Goal: Task Accomplishment & Management: Manage account settings

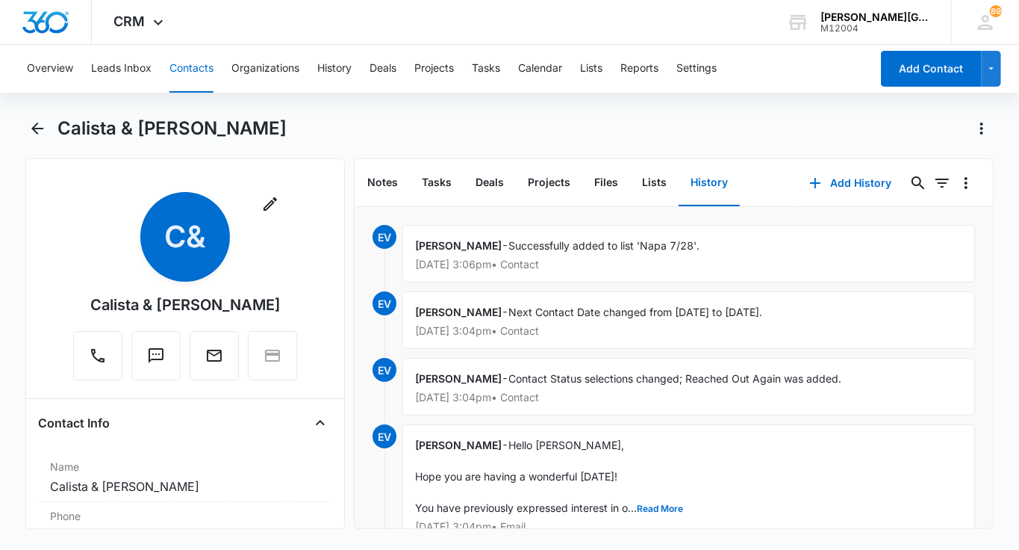
scroll to position [1289, 0]
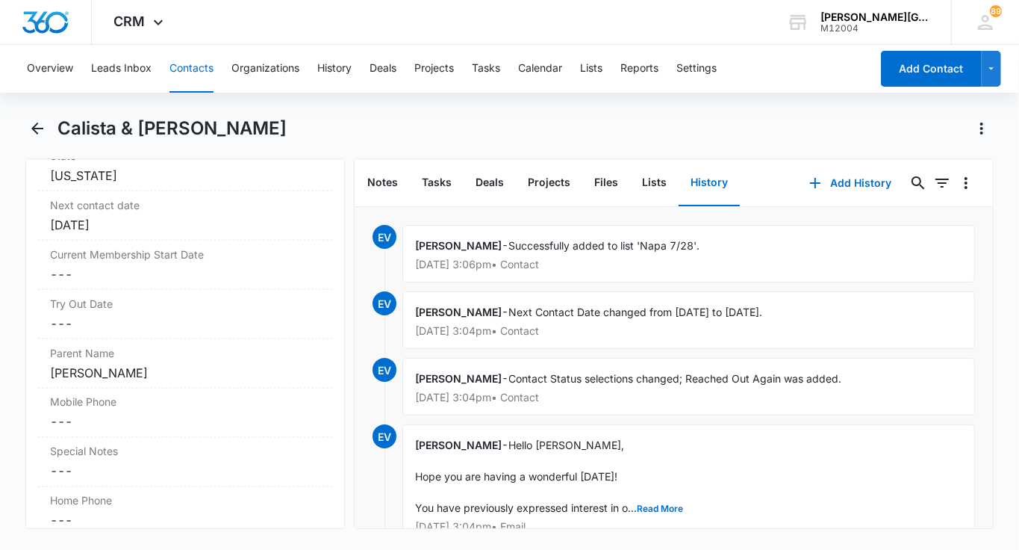
click at [213, 72] on button "Contacts" at bounding box center [192, 69] width 44 height 48
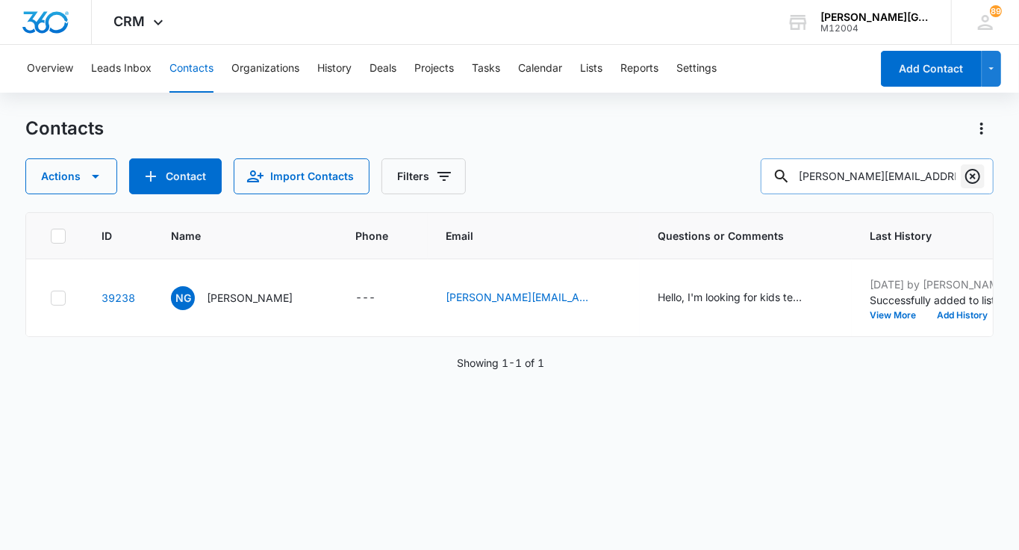
click at [981, 178] on icon "Clear" at bounding box center [973, 176] width 18 height 18
paste input "[EMAIL_ADDRESS][DOMAIN_NAME]"
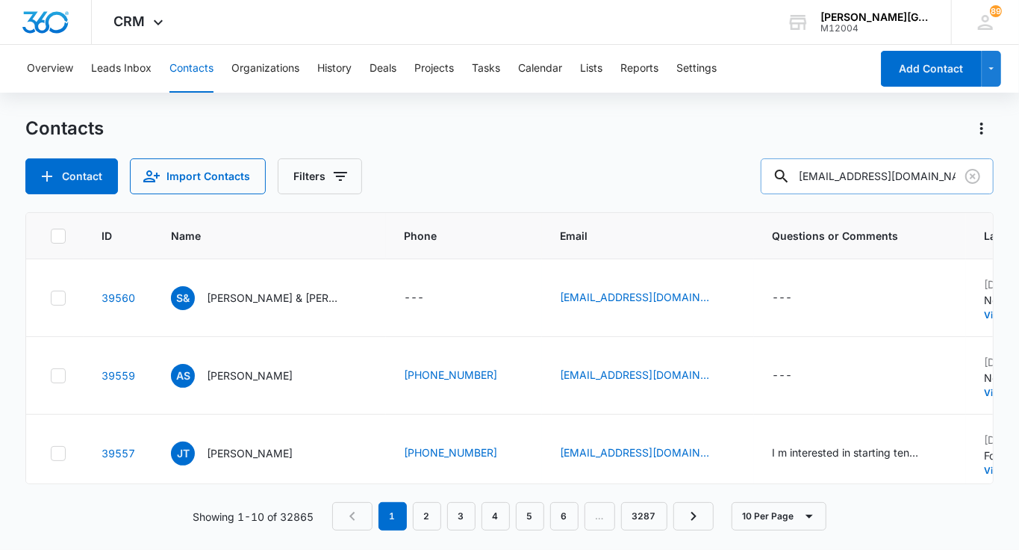
type input "[EMAIL_ADDRESS][DOMAIN_NAME]"
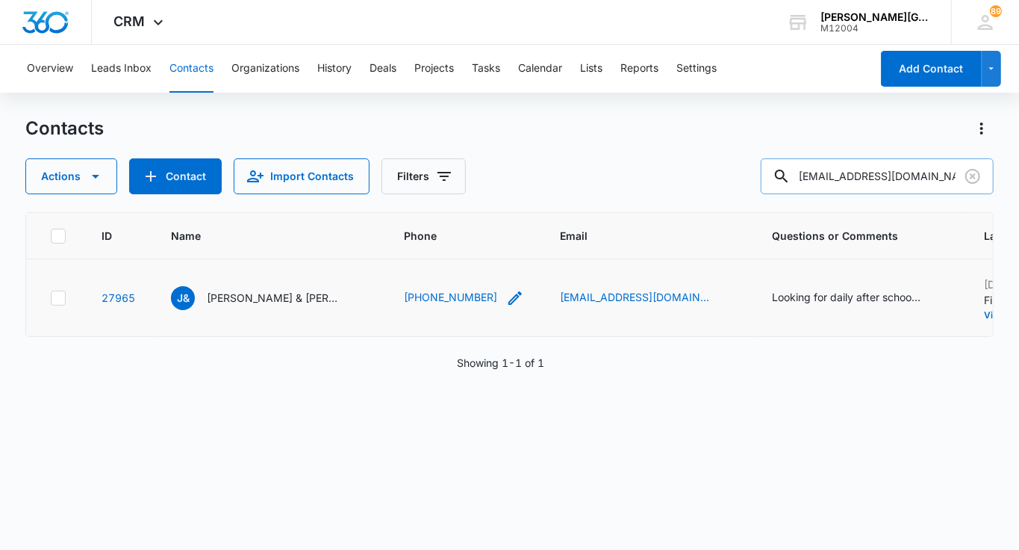
click at [511, 300] on icon "Phone - (650) 305-9677 - Select to Edit Field" at bounding box center [515, 298] width 18 height 18
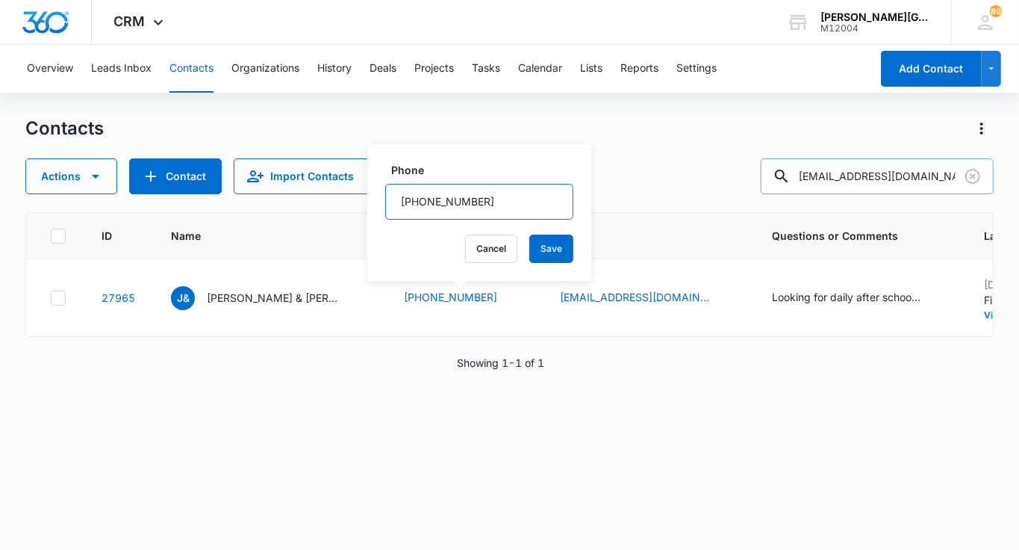
click at [427, 202] on input "Phone" at bounding box center [479, 202] width 188 height 36
click at [465, 242] on button "Cancel" at bounding box center [491, 249] width 52 height 28
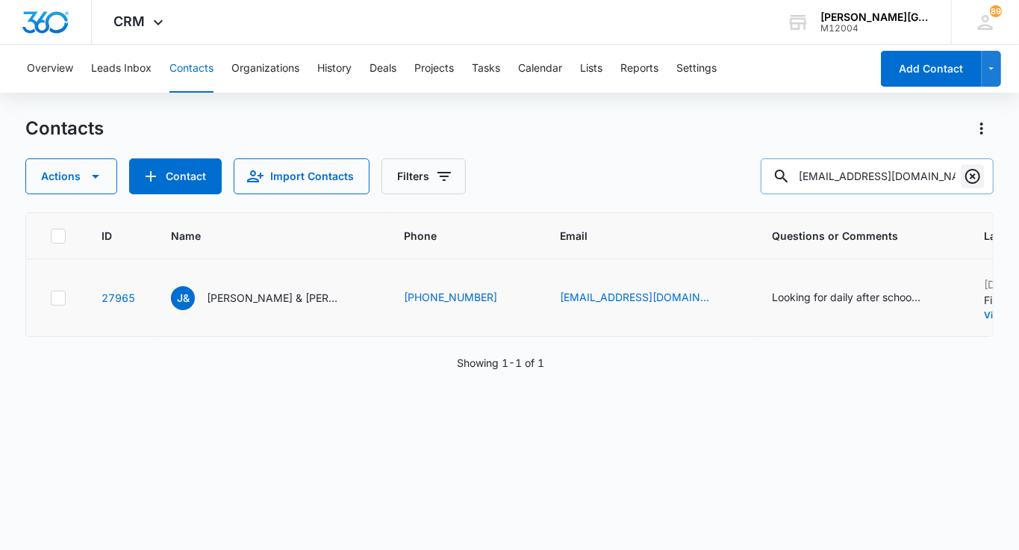
click at [969, 173] on icon "Clear" at bounding box center [973, 176] width 18 height 18
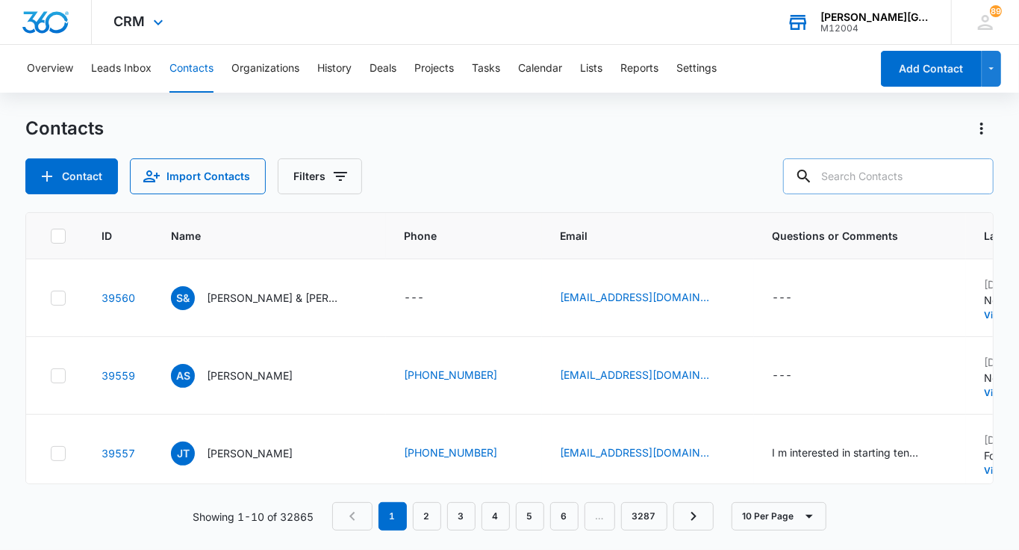
click at [839, 14] on div "[PERSON_NAME][GEOGRAPHIC_DATA]" at bounding box center [875, 17] width 109 height 12
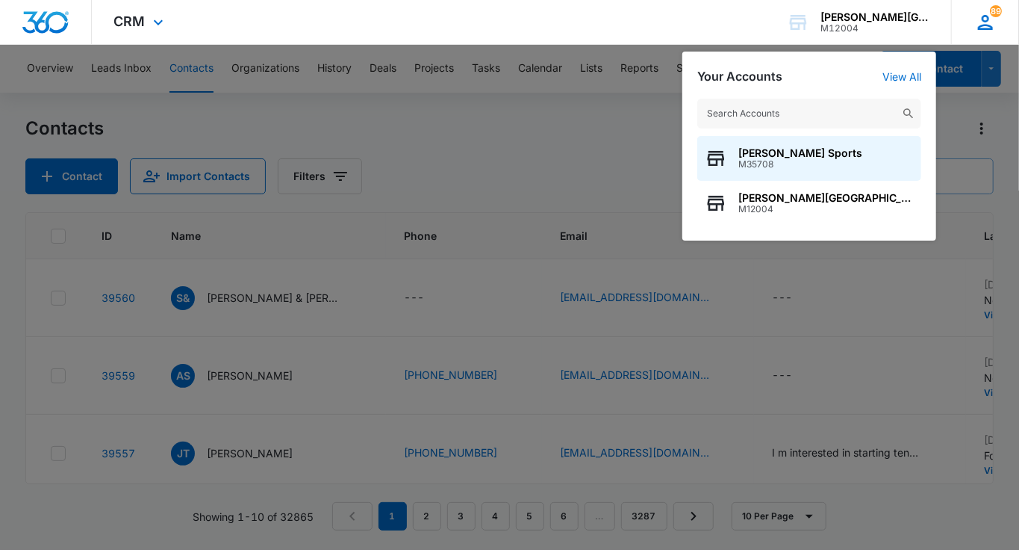
click at [992, 20] on icon at bounding box center [986, 22] width 22 height 22
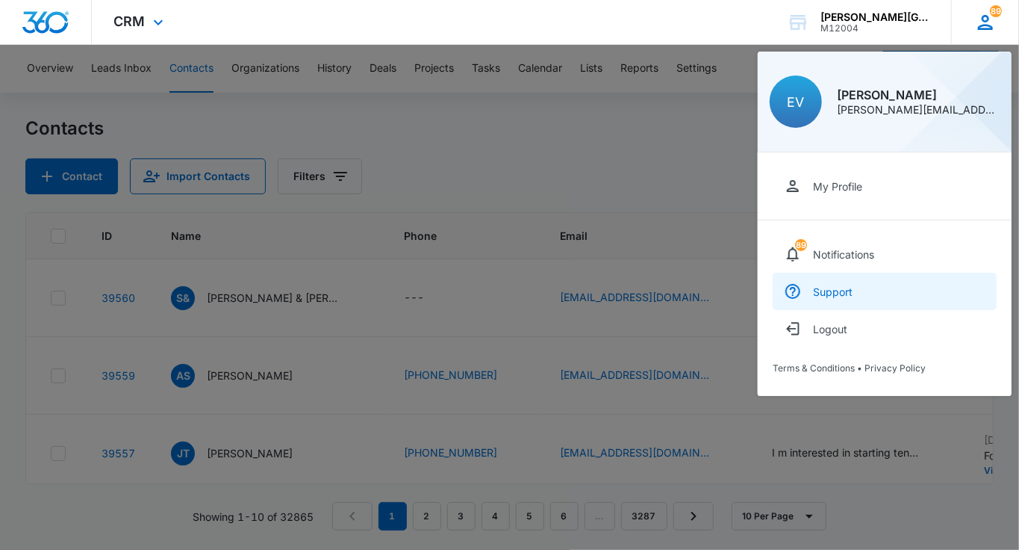
click at [848, 298] on link "Support" at bounding box center [885, 291] width 224 height 37
